Goal: Check status: Check status

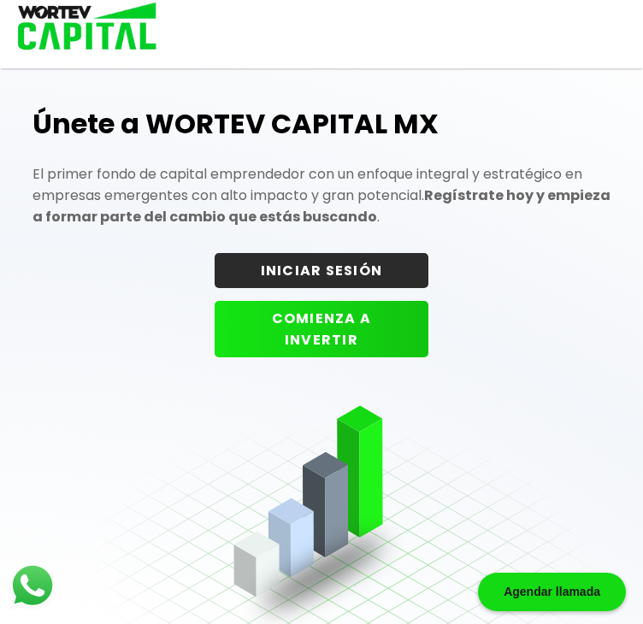
click at [298, 269] on button "INICIAR SESIÓN" at bounding box center [322, 270] width 214 height 35
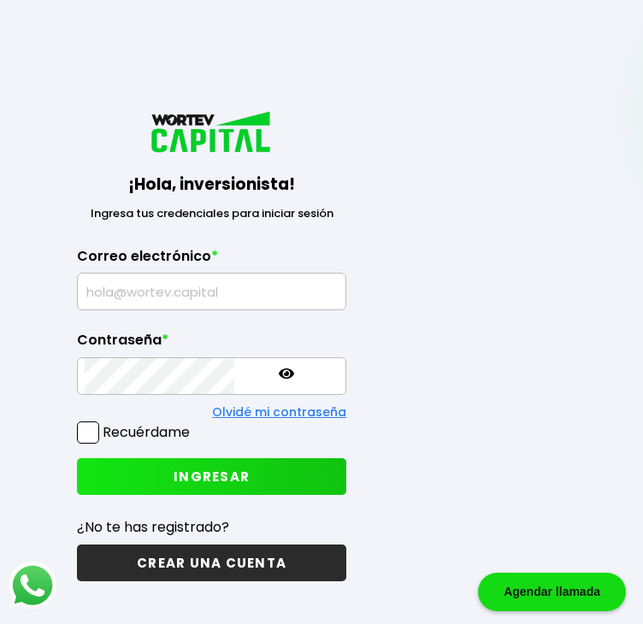
type input "[EMAIL_ADDRESS][DOMAIN_NAME]"
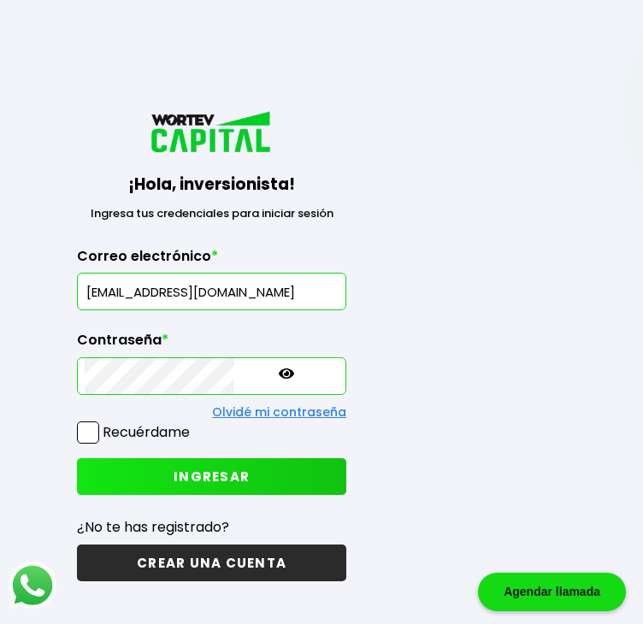
click at [339, 274] on input "[EMAIL_ADDRESS][DOMAIN_NAME]" at bounding box center [212, 292] width 254 height 36
click at [250, 468] on span "INGRESAR" at bounding box center [212, 477] width 76 height 18
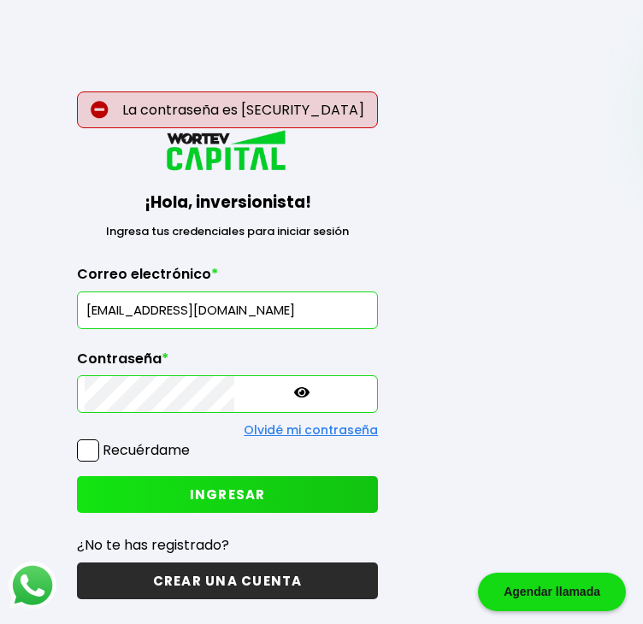
click at [310, 385] on p at bounding box center [301, 395] width 15 height 20
click at [440, 378] on div "La contraseña es [SECURITY_DATA] ¡Hola, inversionista! Ingresa tus credenciales…" at bounding box center [227, 356] width 423 height 652
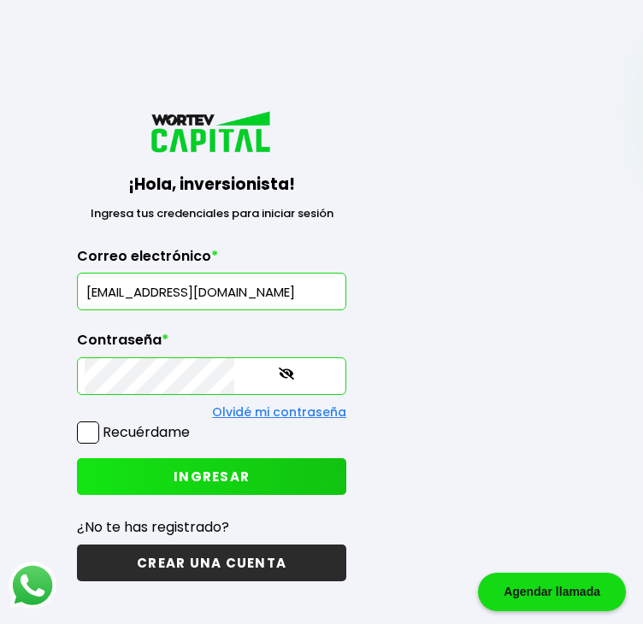
click at [346, 517] on p "¿No te has registrado?" at bounding box center [211, 527] width 269 height 21
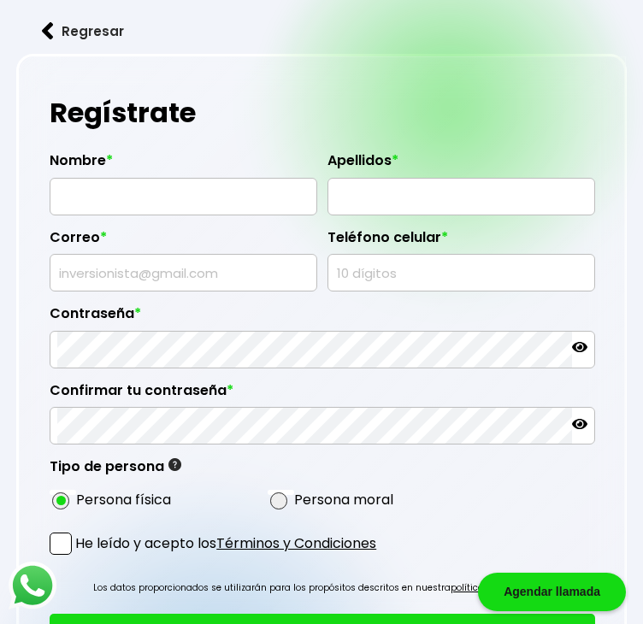
type input "[EMAIL_ADDRESS][DOMAIN_NAME]"
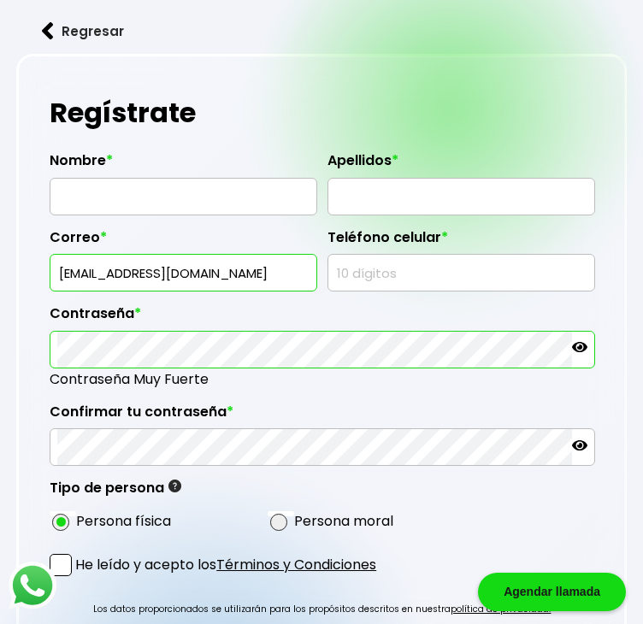
click at [53, 33] on img at bounding box center [48, 31] width 12 height 18
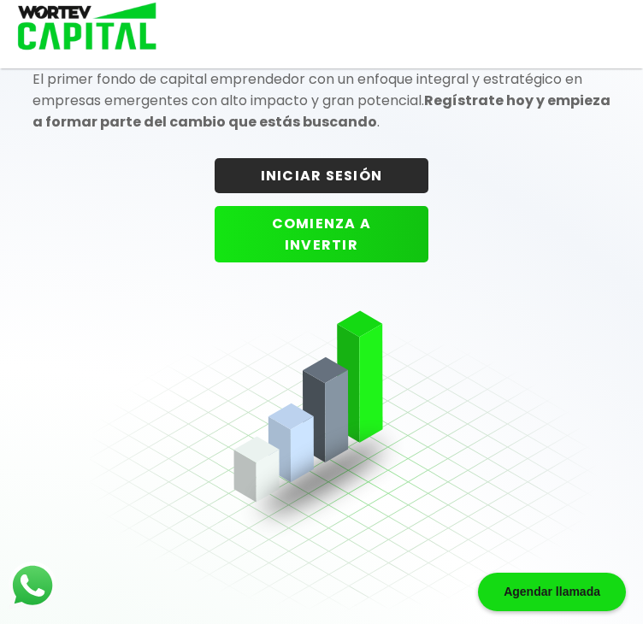
scroll to position [86, 0]
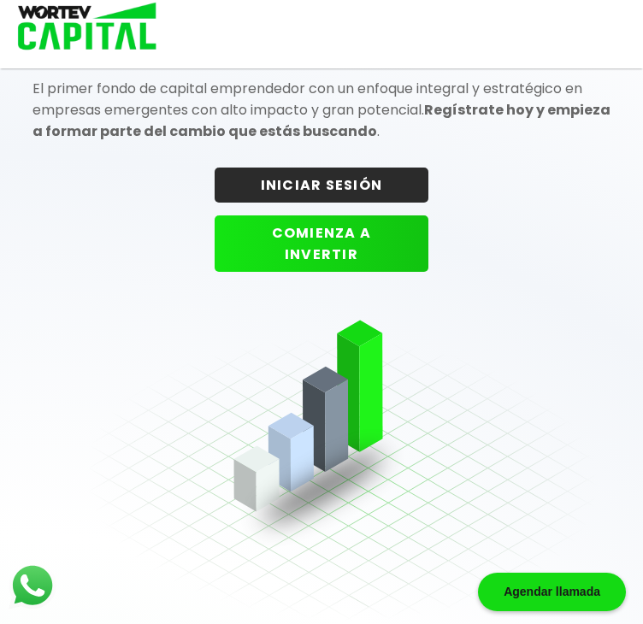
click at [352, 186] on button "INICIAR SESIÓN" at bounding box center [322, 185] width 214 height 35
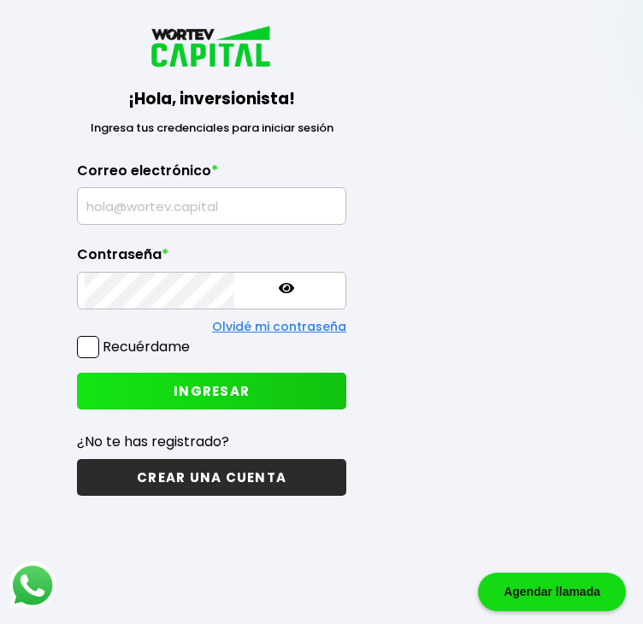
type input "[EMAIL_ADDRESS][DOMAIN_NAME]"
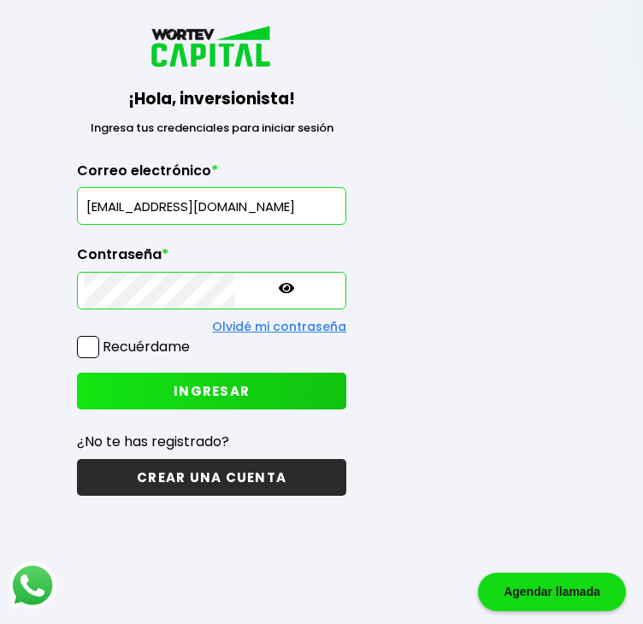
click at [294, 280] on icon at bounding box center [286, 287] width 15 height 15
click at [346, 373] on button "INGRESAR" at bounding box center [211, 391] width 269 height 37
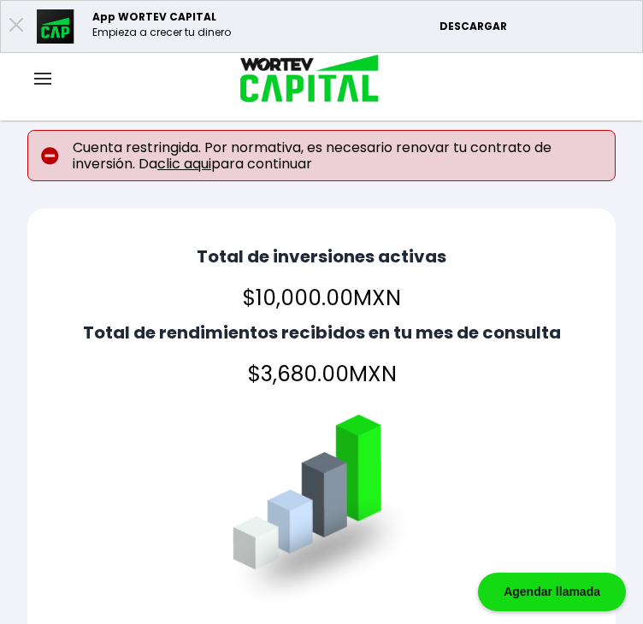
click at [205, 162] on link "clic aqui" at bounding box center [184, 164] width 54 height 20
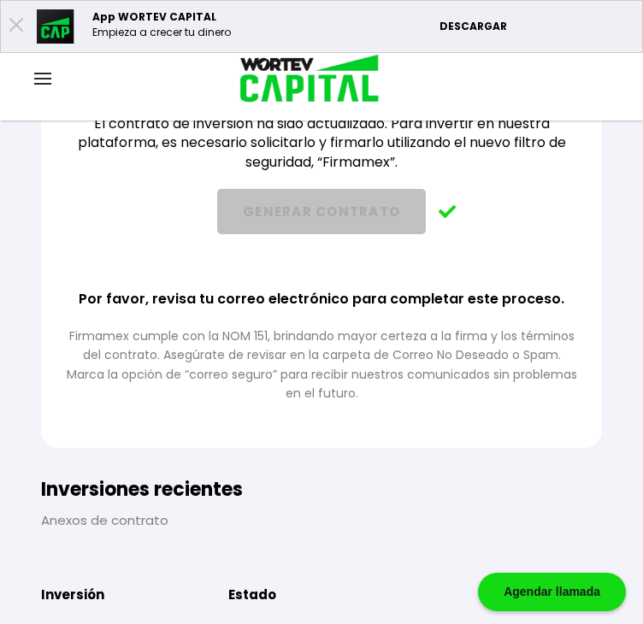
scroll to position [238, 0]
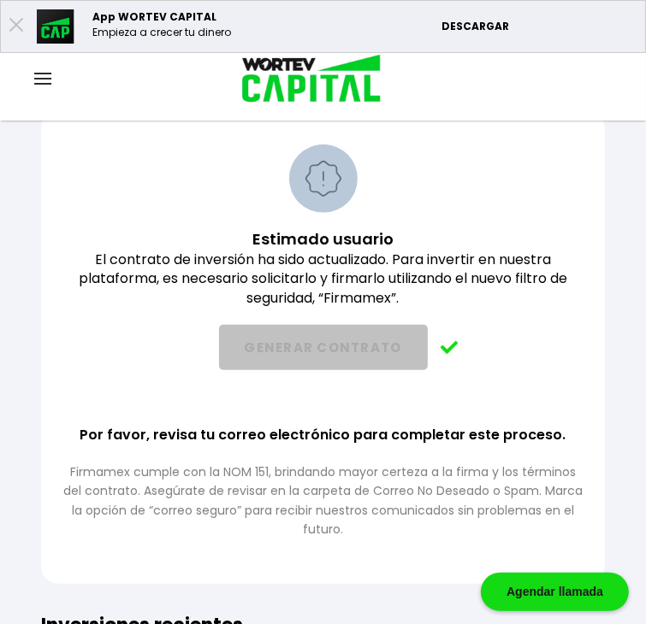
click at [52, 83] on div at bounding box center [43, 79] width 86 height 21
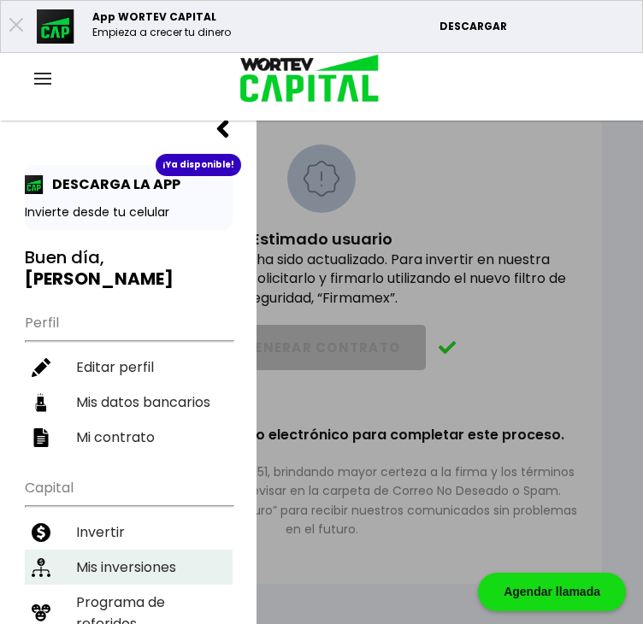
click at [98, 550] on li "Mis inversiones" at bounding box center [129, 567] width 208 height 35
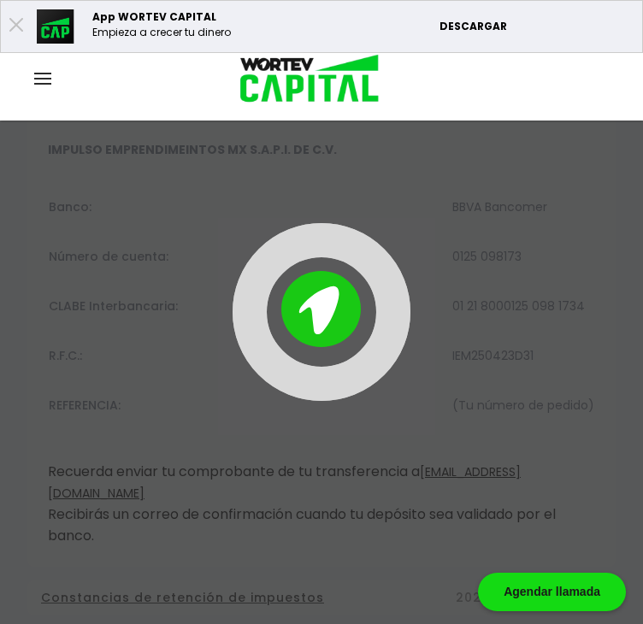
scroll to position [339, 0]
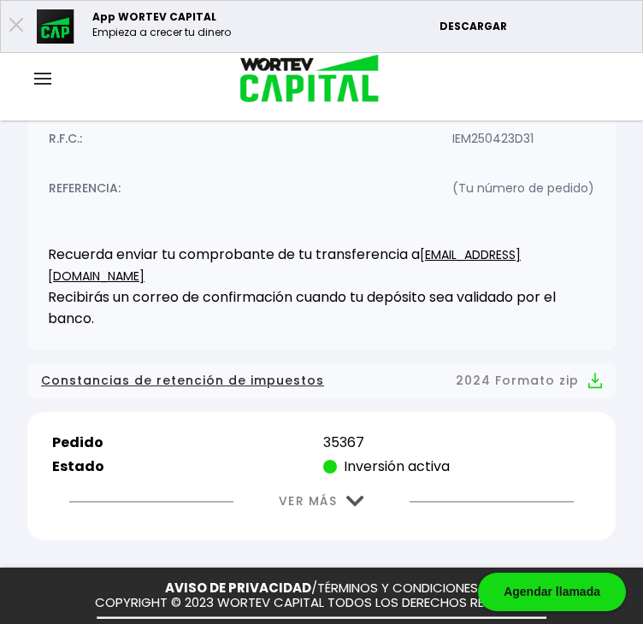
drag, startPoint x: 342, startPoint y: 456, endPoint x: 342, endPoint y: 467, distance: 11.1
click at [342, 480] on button "VER MÁS" at bounding box center [321, 502] width 137 height 44
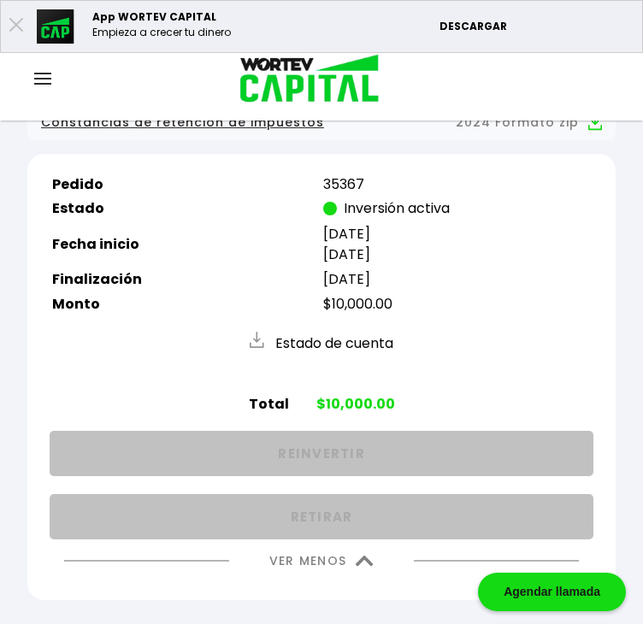
scroll to position [599, 0]
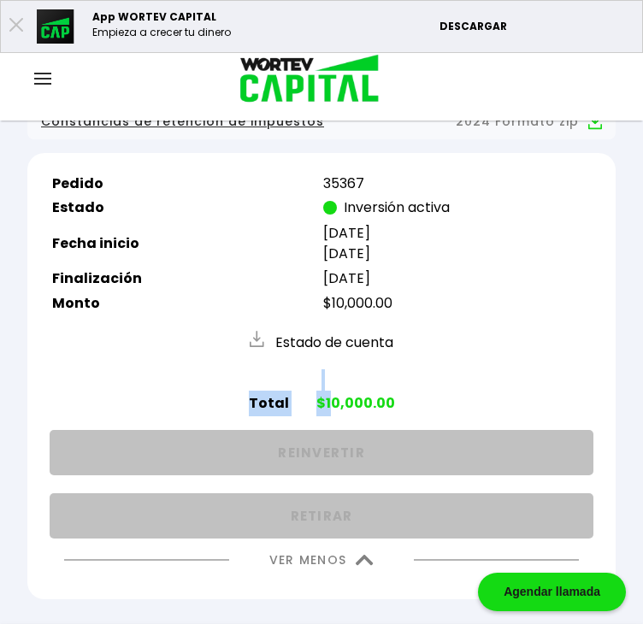
drag, startPoint x: 328, startPoint y: 369, endPoint x: 499, endPoint y: 349, distance: 173.0
click at [499, 369] on div "Total $10,000.00" at bounding box center [322, 392] width 544 height 47
click at [497, 369] on div "Total $10,000.00" at bounding box center [322, 392] width 544 height 47
